Goal: Transaction & Acquisition: Purchase product/service

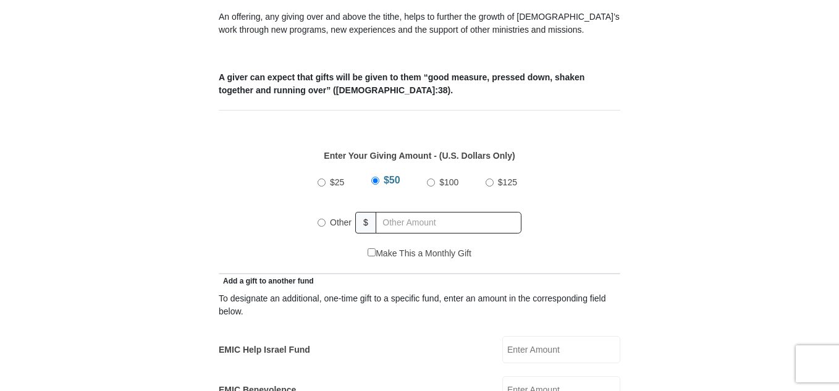
scroll to position [469, 0]
click at [378, 206] on div "Other $" at bounding box center [420, 221] width 204 height 31
radio input "true"
type input "30.00"
click at [494, 246] on div "Make This a Monthly Gift" at bounding box center [419, 259] width 389 height 26
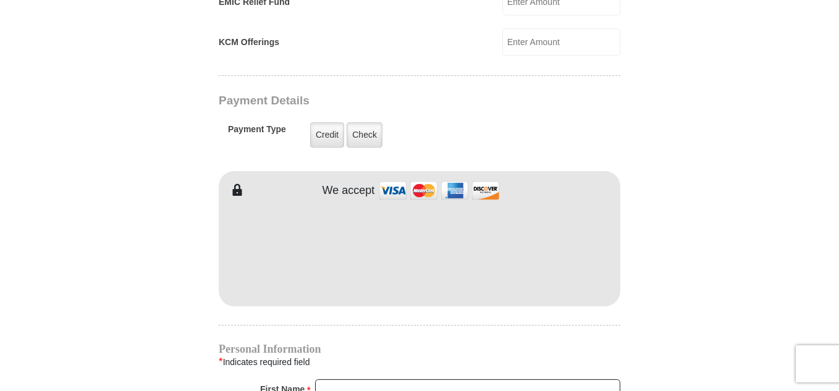
scroll to position [939, 0]
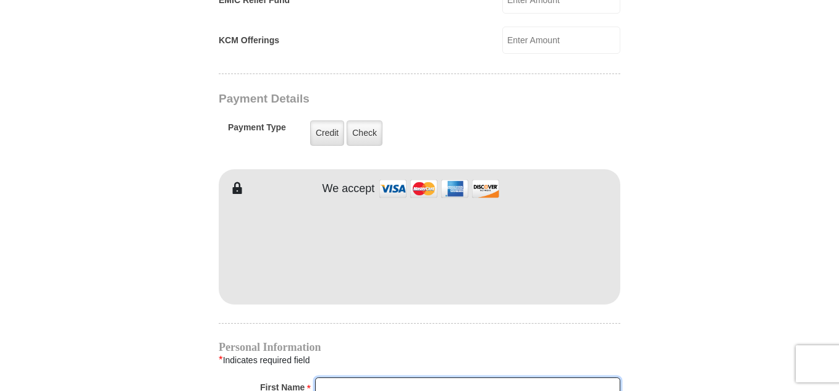
type input "LD"
type input "SNOW"
click at [663, 300] on form "Eagle Mountain International Church Online Giving Because of gifts like yours, …" at bounding box center [419, 14] width 704 height 1807
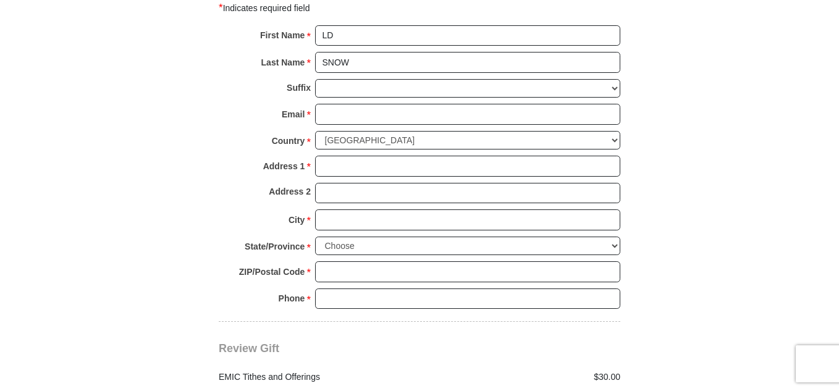
scroll to position [1310, 0]
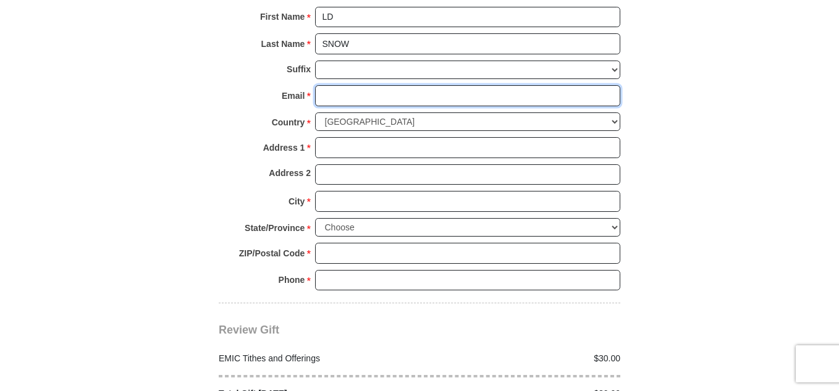
click at [317, 85] on input "Email *" at bounding box center [467, 95] width 305 height 21
type input "ldsnow7@gmail.com"
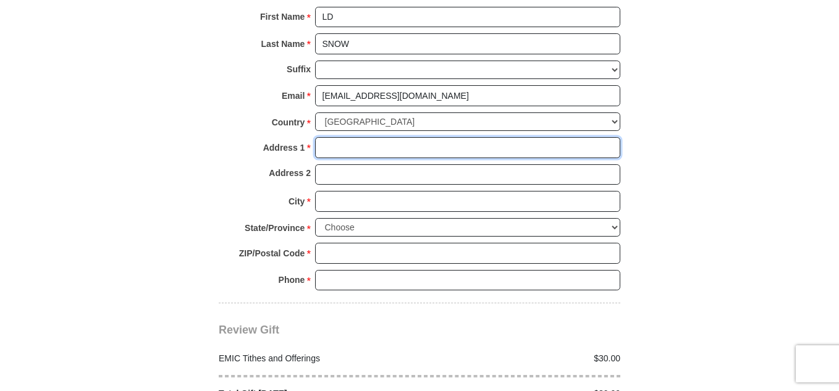
type input "352 Packinghouse Rd."
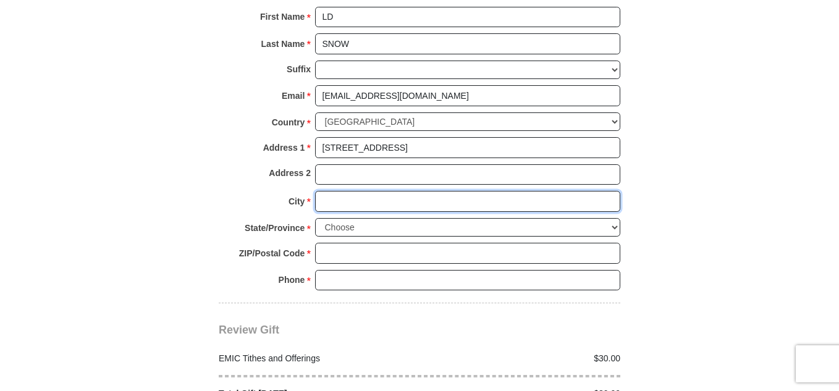
type input "Taft"
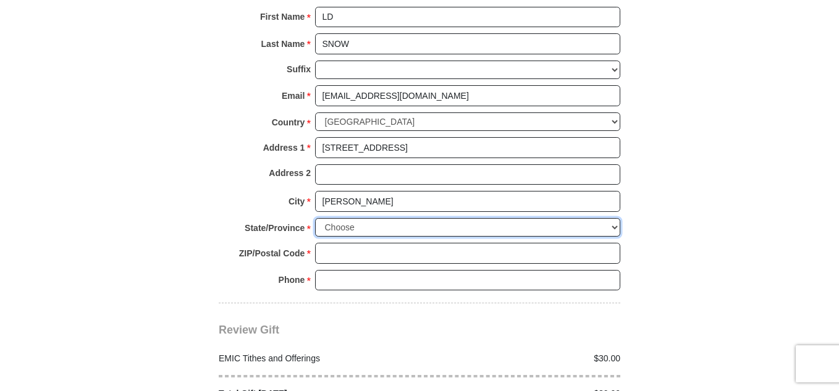
select select "TX"
type input "78390"
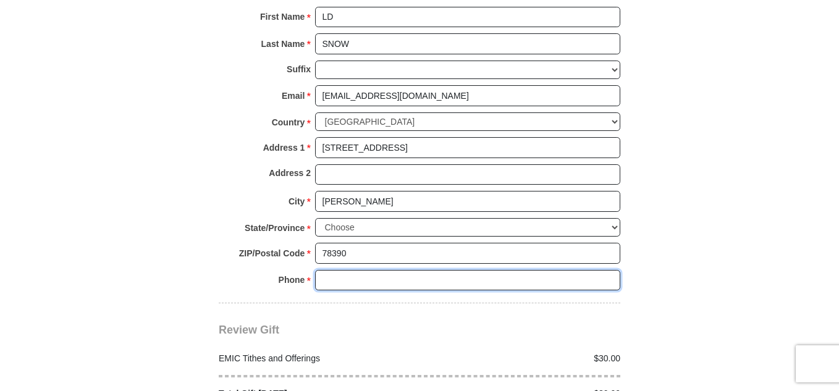
type input "7204120102"
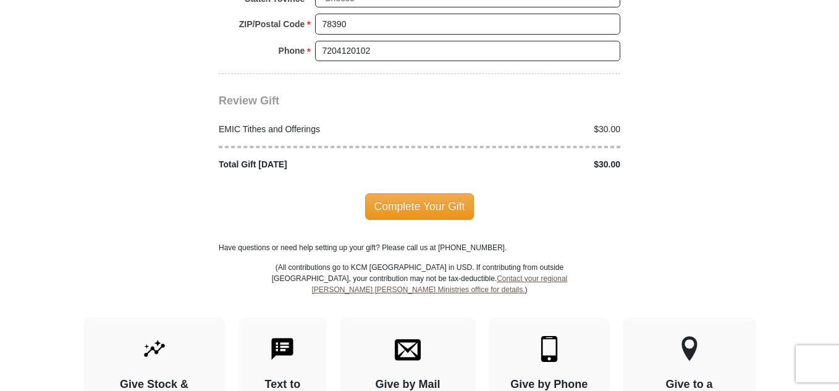
scroll to position [1557, 0]
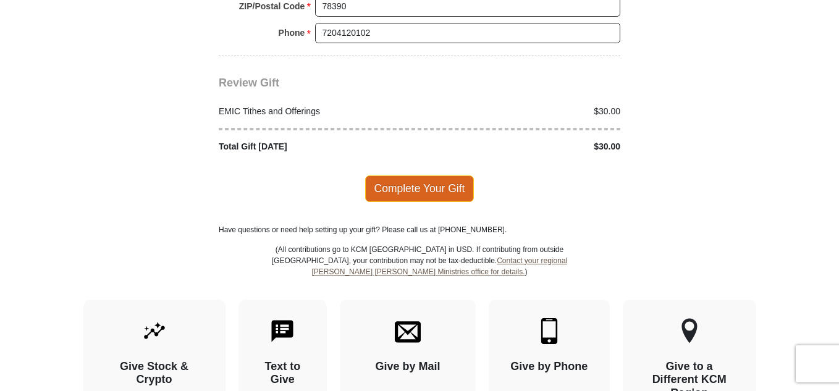
click at [410, 178] on span "Complete Your Gift" at bounding box center [419, 188] width 109 height 26
